Goal: Book appointment/travel/reservation

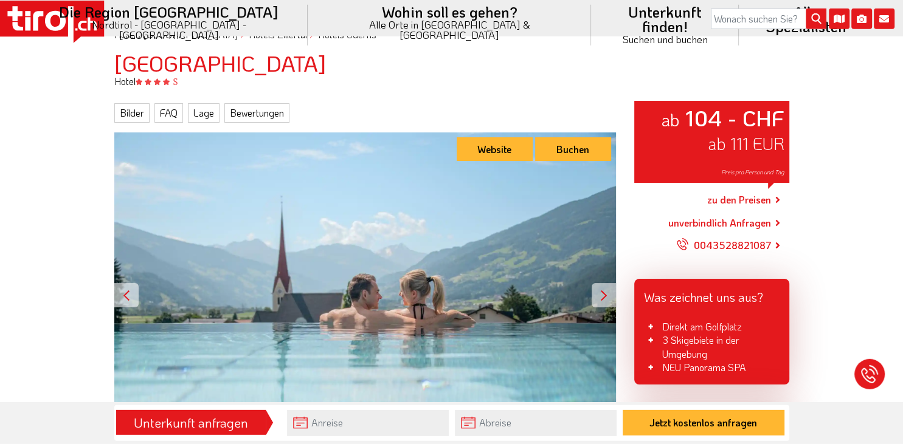
scroll to position [107, 0]
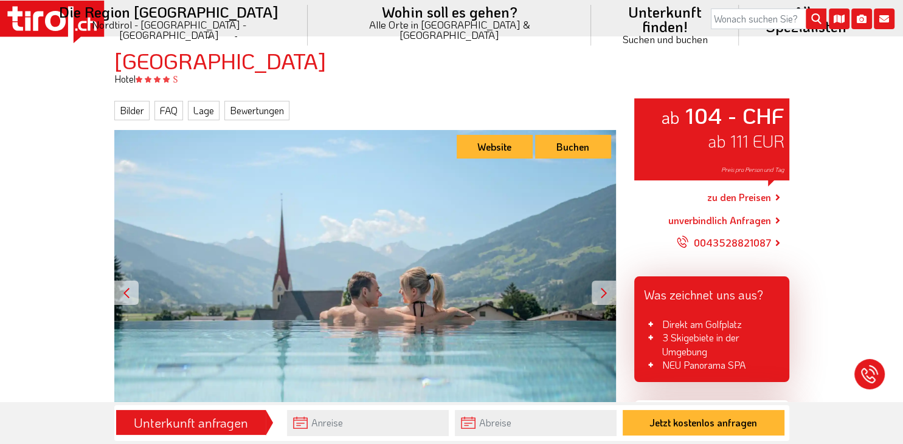
click at [259, 427] on div "Unterkunft anfragen" at bounding box center [191, 423] width 142 height 21
click at [302, 425] on input "text" at bounding box center [368, 423] width 162 height 26
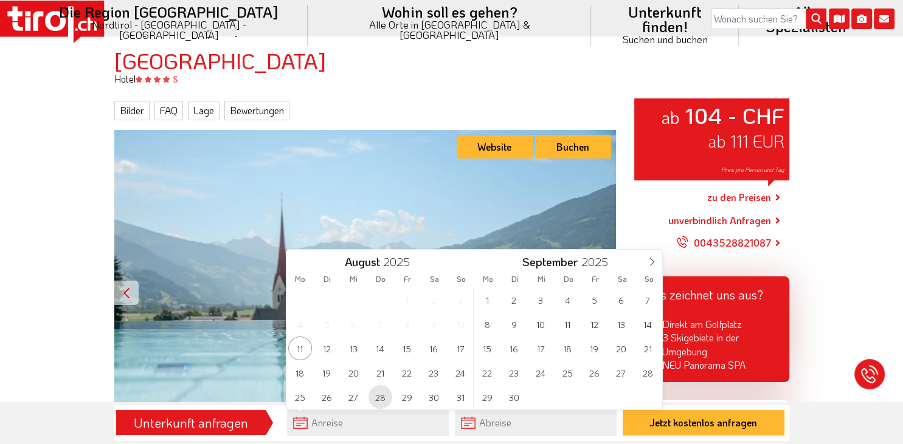
click at [381, 396] on span "28" at bounding box center [380, 397] width 24 height 24
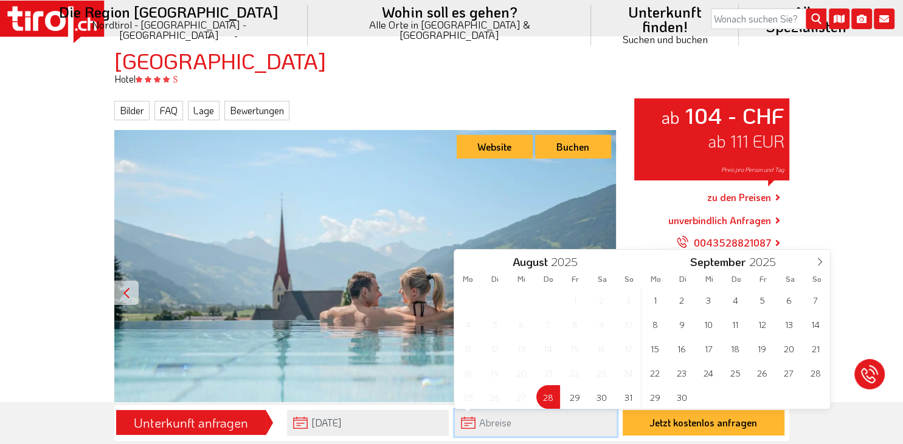
click at [471, 423] on input "text" at bounding box center [536, 423] width 162 height 26
click at [574, 396] on span "29" at bounding box center [575, 397] width 24 height 24
type input "[DATE]"
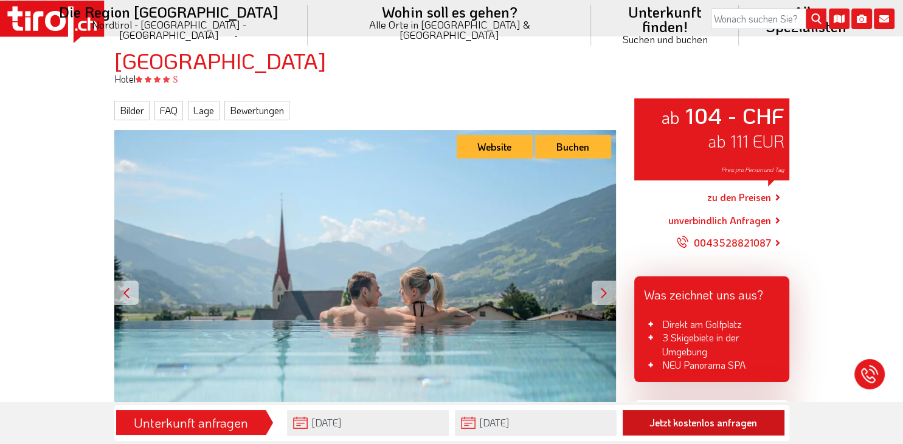
click at [736, 426] on button "Jetzt kostenlos anfragen" at bounding box center [704, 423] width 162 height 26
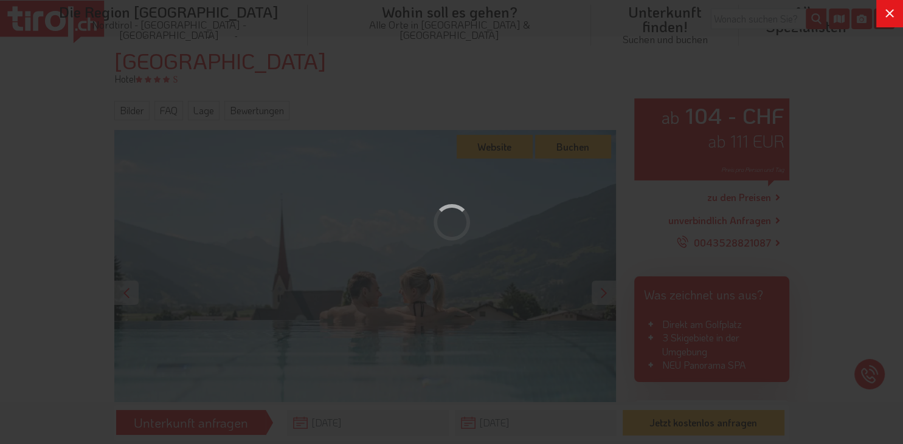
scroll to position [0, 0]
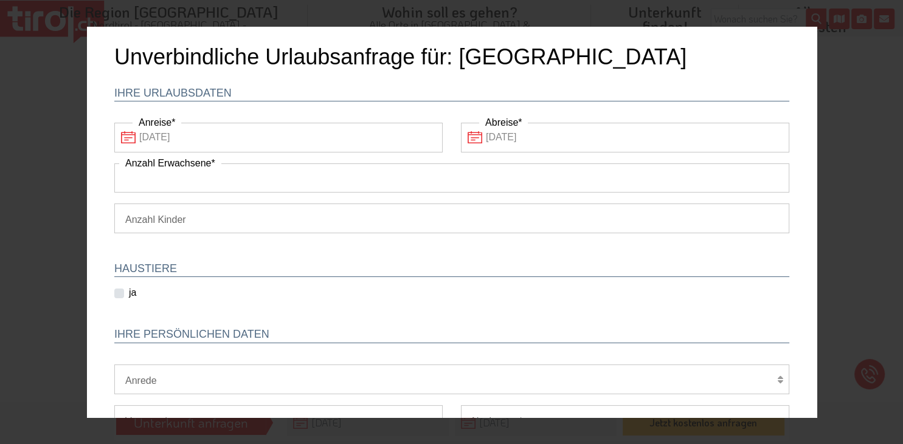
click at [227, 176] on input "Anzahl Erwachsene" at bounding box center [451, 178] width 675 height 29
type input "2"
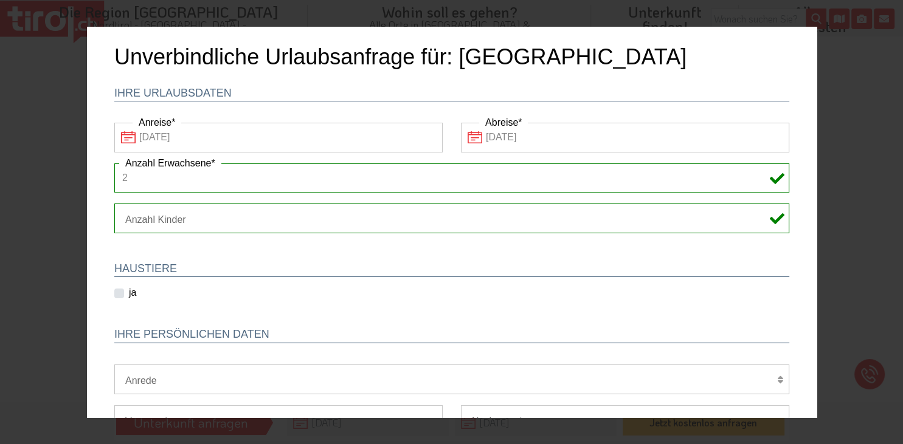
click at [778, 381] on icon at bounding box center [779, 380] width 6 height 10
click at [890, 10] on icon at bounding box center [889, 13] width 15 height 15
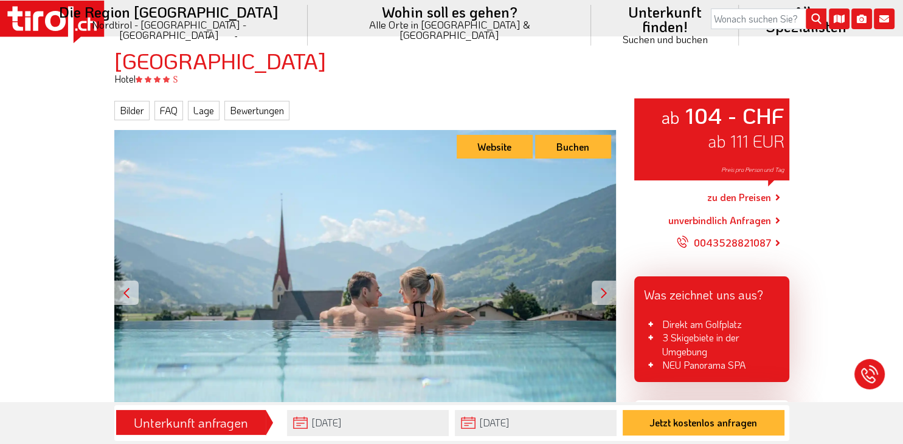
click at [750, 196] on link "zu den Preisen" at bounding box center [739, 198] width 64 height 30
